Goal: Task Accomplishment & Management: Manage account settings

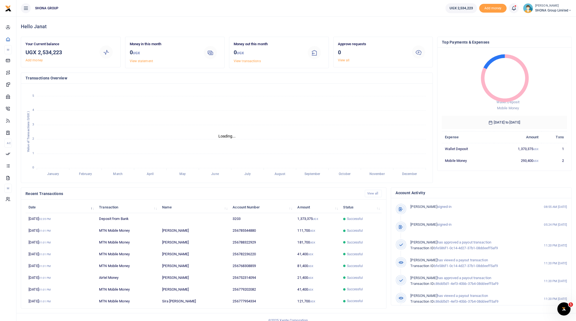
scroll to position [0, 0]
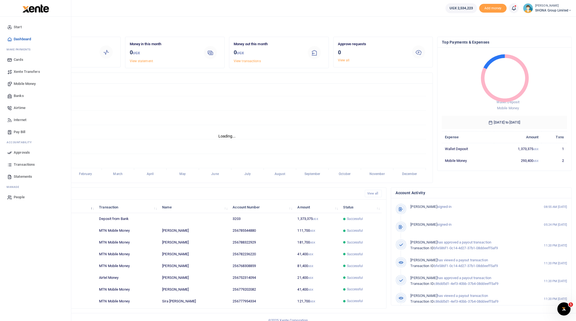
click at [23, 151] on span "Approvals" at bounding box center [22, 152] width 16 height 5
click at [23, 152] on span "Approvals" at bounding box center [22, 152] width 16 height 5
click at [16, 152] on span "Approvals" at bounding box center [22, 152] width 16 height 5
click at [22, 153] on span "Approvals" at bounding box center [22, 152] width 16 height 5
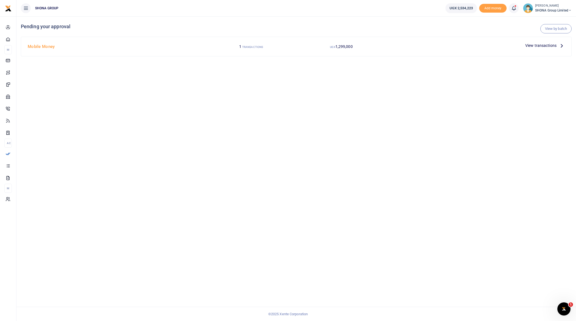
click at [563, 45] on icon at bounding box center [562, 46] width 6 height 6
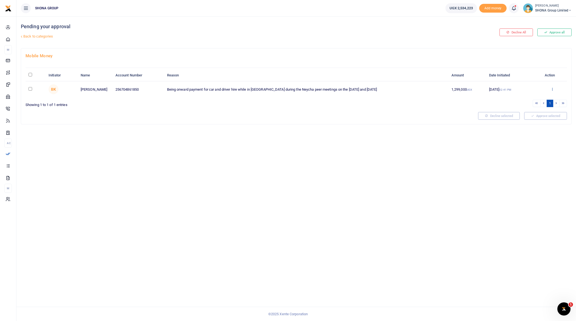
click at [553, 89] on icon at bounding box center [552, 89] width 4 height 4
click at [528, 98] on link "Approve" at bounding box center [532, 98] width 43 height 8
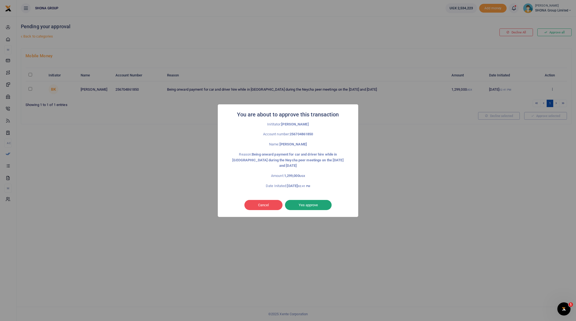
click at [313, 202] on button "Yes approve" at bounding box center [308, 205] width 47 height 10
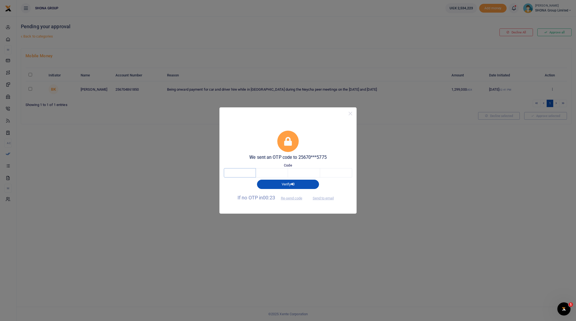
click at [240, 174] on input "text" at bounding box center [240, 172] width 32 height 9
type input "3"
type input "1"
type input "0"
type input "5"
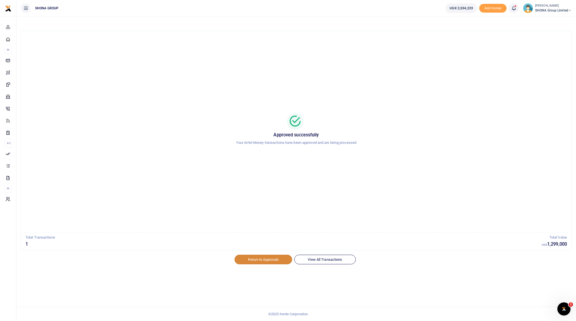
click at [258, 260] on link "Return to Approvals" at bounding box center [264, 259] width 58 height 9
